Goal: Task Accomplishment & Management: Use online tool/utility

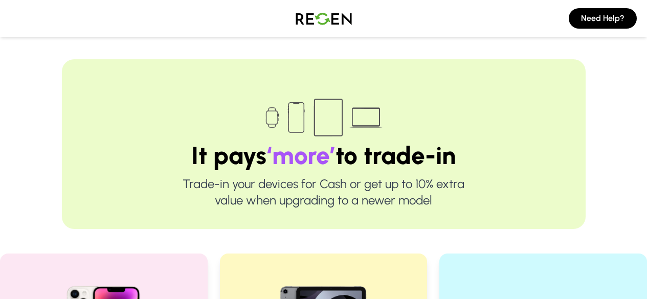
scroll to position [206, 0]
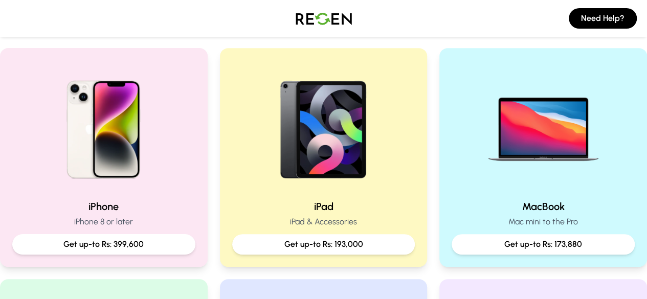
click at [111, 163] on img at bounding box center [103, 125] width 131 height 131
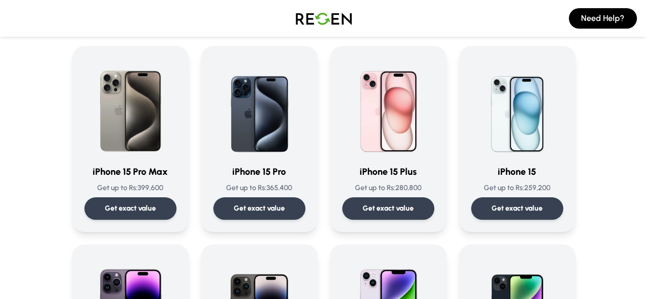
scroll to position [78, 0]
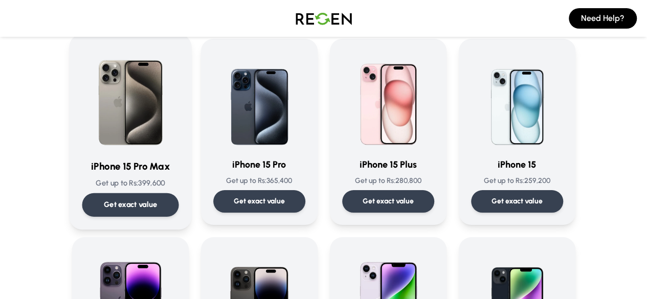
click at [113, 200] on div "Get exact value" at bounding box center [130, 205] width 97 height 24
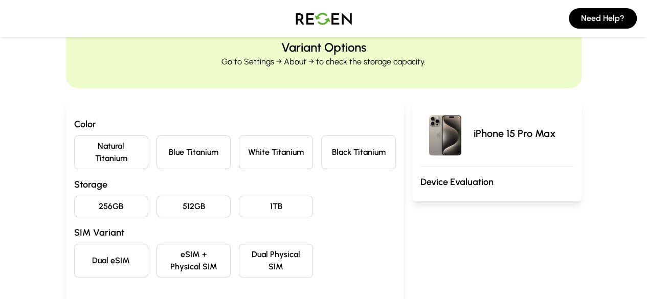
scroll to position [41, 0]
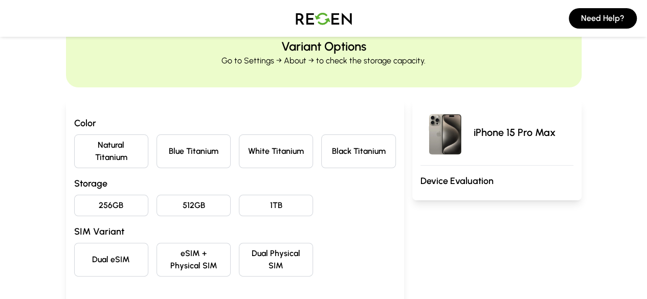
click at [74, 145] on button "Natural Titanium" at bounding box center [111, 152] width 74 height 34
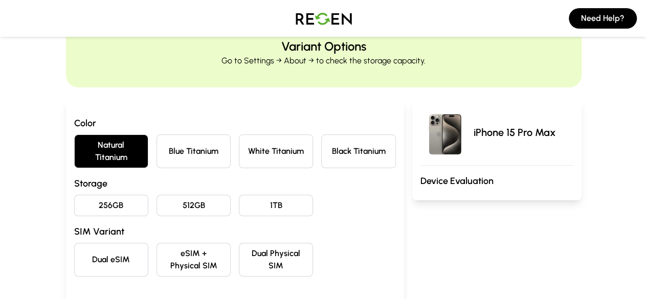
click at [160, 195] on button "512GB" at bounding box center [194, 205] width 74 height 21
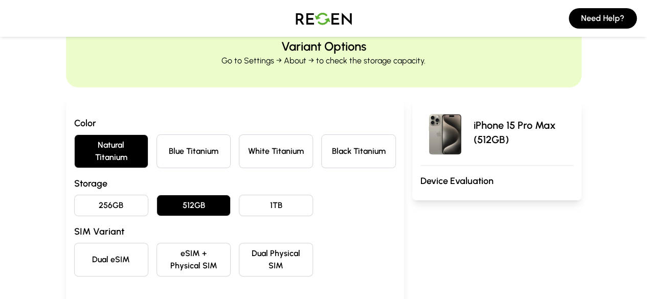
click at [162, 243] on button "eSIM + Physical SIM" at bounding box center [194, 260] width 74 height 34
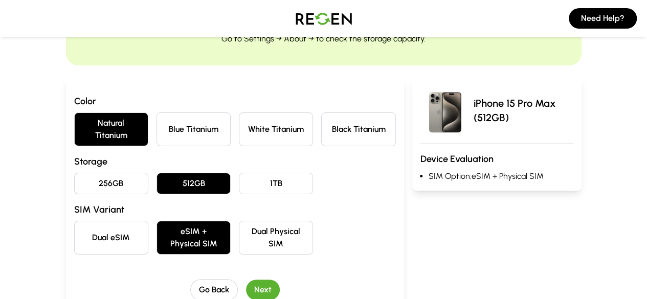
scroll to position [63, 0]
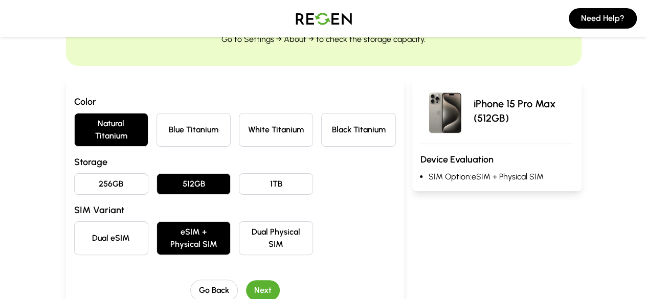
click at [248, 280] on button "Next" at bounding box center [263, 290] width 34 height 20
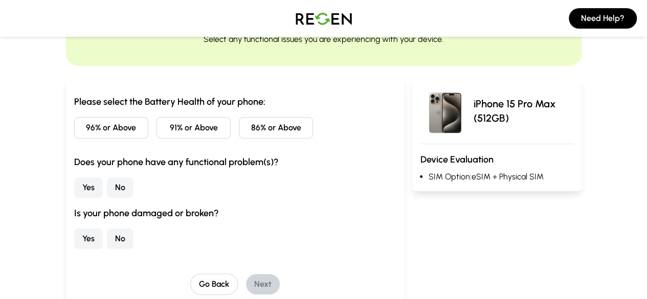
click at [157, 127] on button "91% or Above" at bounding box center [194, 127] width 74 height 21
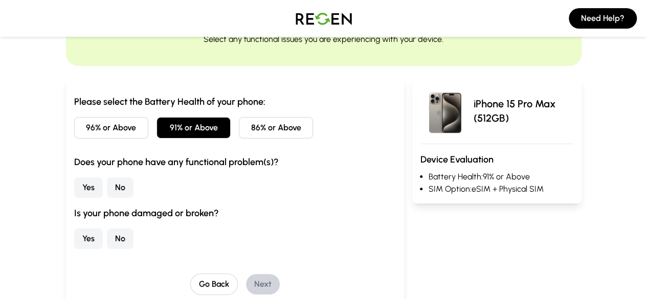
click at [107, 187] on button "No" at bounding box center [120, 187] width 27 height 20
click at [107, 236] on button "No" at bounding box center [120, 239] width 27 height 20
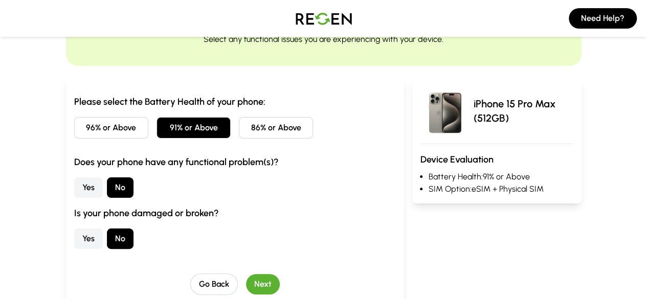
click at [246, 280] on button "Next" at bounding box center [263, 284] width 34 height 20
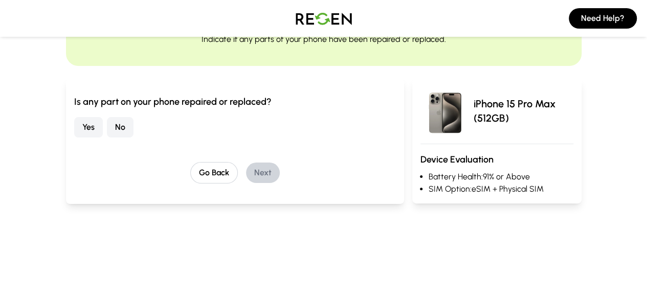
click at [107, 137] on button "No" at bounding box center [120, 127] width 27 height 20
click at [253, 169] on button "Next" at bounding box center [263, 173] width 34 height 20
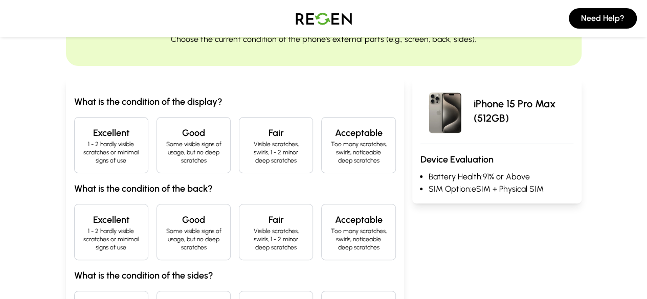
click at [90, 135] on h4 "Excellent" at bounding box center [111, 133] width 57 height 14
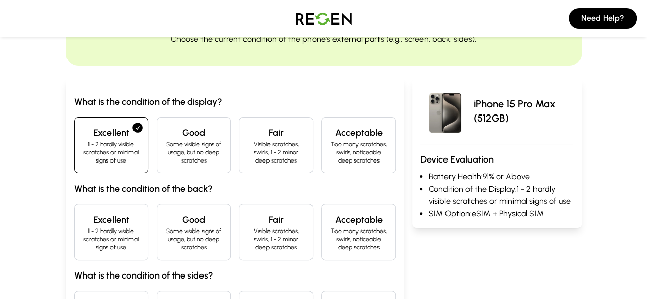
click at [90, 135] on h4 "Excellent" at bounding box center [111, 133] width 57 height 14
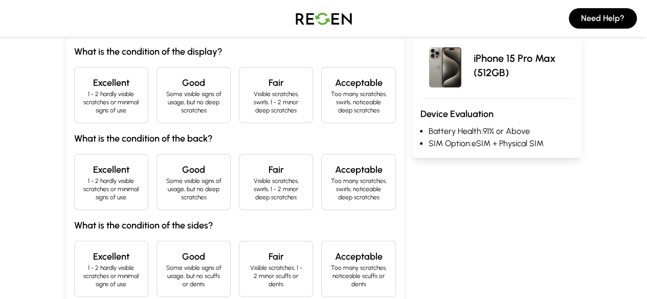
scroll to position [110, 0]
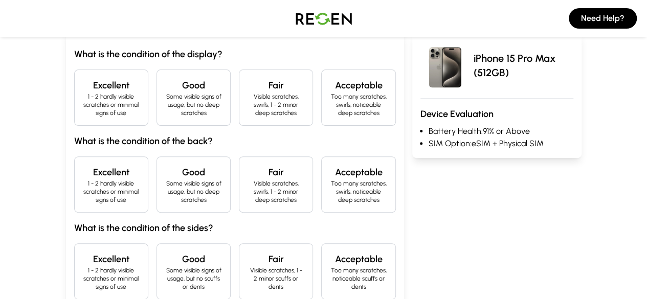
click at [83, 106] on p "1 - 2 hardly visible scratches or minimal signs of use" at bounding box center [111, 105] width 57 height 25
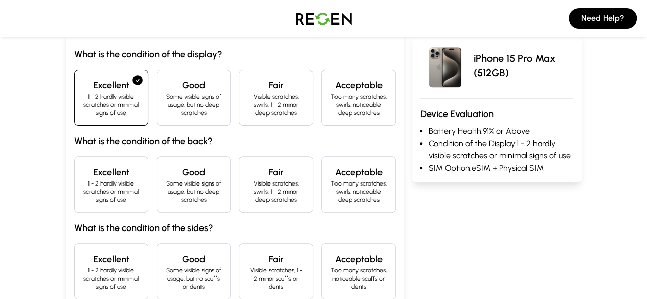
click at [83, 170] on h4 "Excellent" at bounding box center [111, 172] width 57 height 14
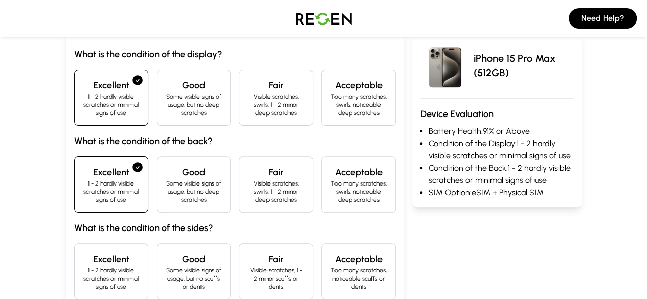
click at [83, 252] on h4 "Excellent" at bounding box center [111, 259] width 57 height 14
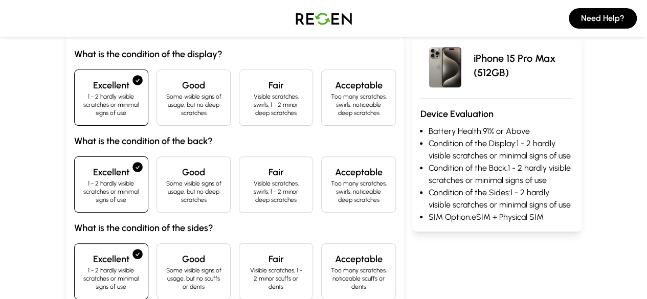
scroll to position [153, 0]
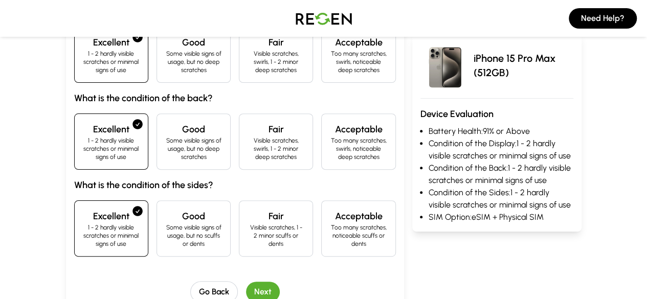
click at [251, 282] on button "Next" at bounding box center [263, 292] width 34 height 20
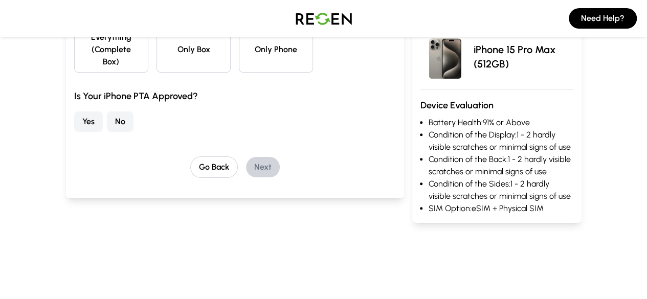
click at [74, 111] on button "Yes" at bounding box center [88, 121] width 29 height 20
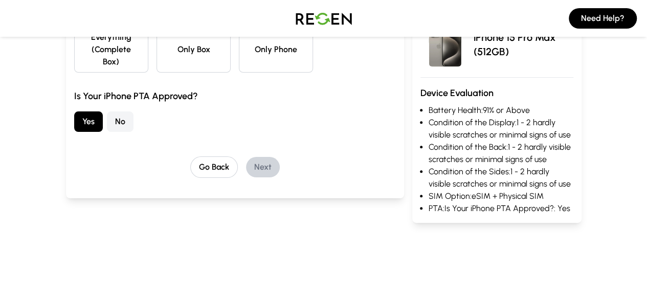
scroll to position [117, 0]
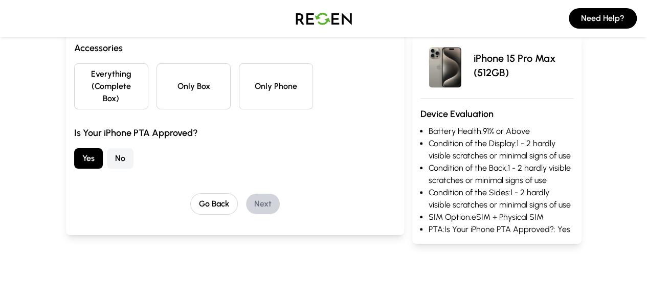
click at [74, 77] on button "Everything (Complete Box)" at bounding box center [111, 86] width 74 height 46
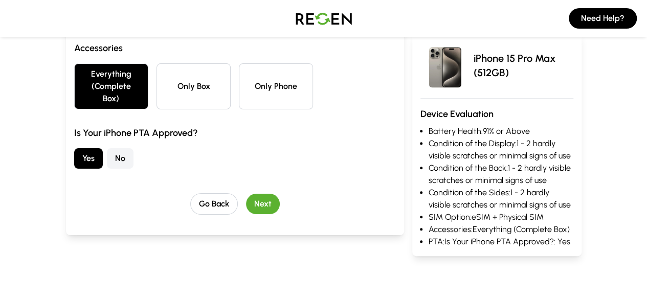
click at [246, 194] on button "Next" at bounding box center [263, 204] width 34 height 20
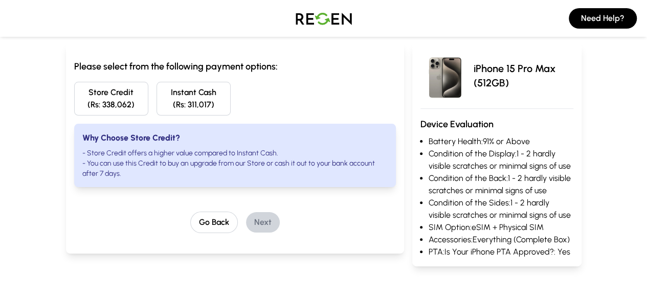
scroll to position [97, 0]
